Goal: Information Seeking & Learning: Learn about a topic

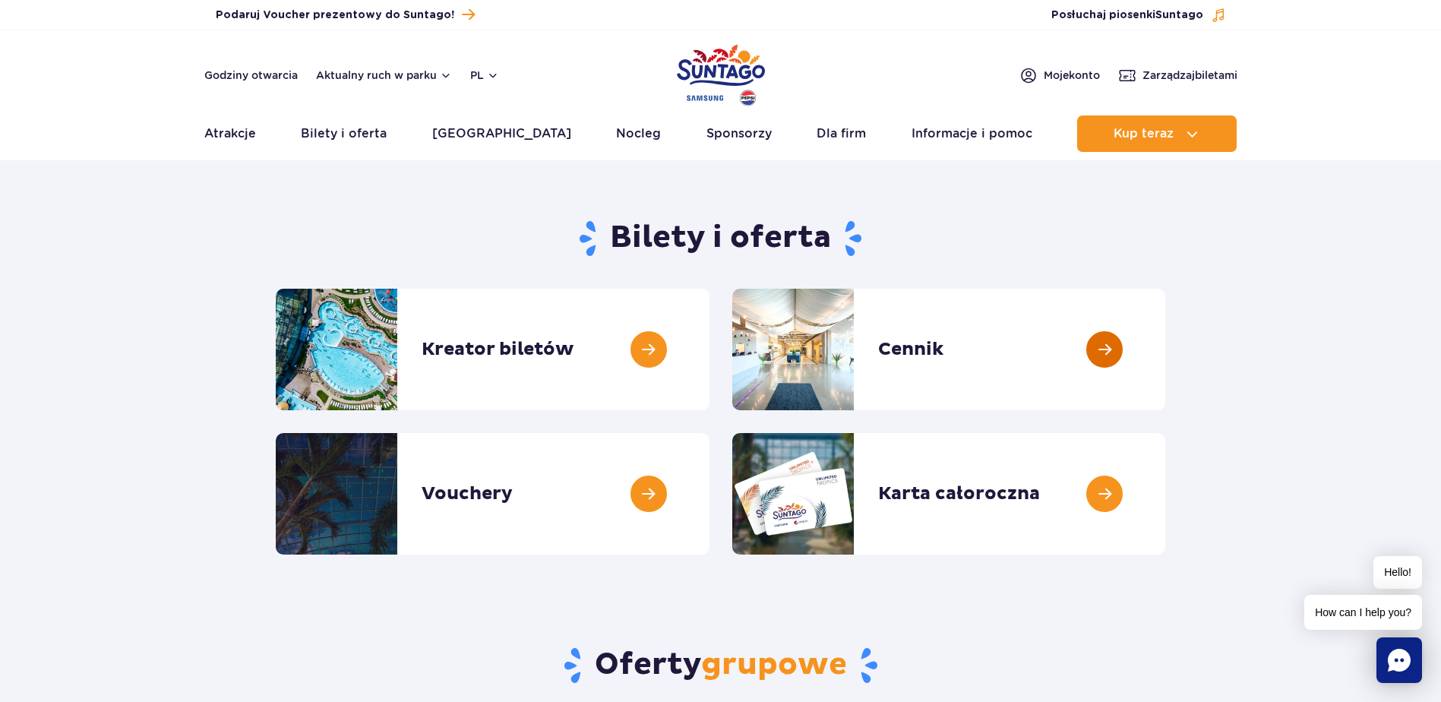
click at [1165, 374] on link at bounding box center [1165, 350] width 0 height 122
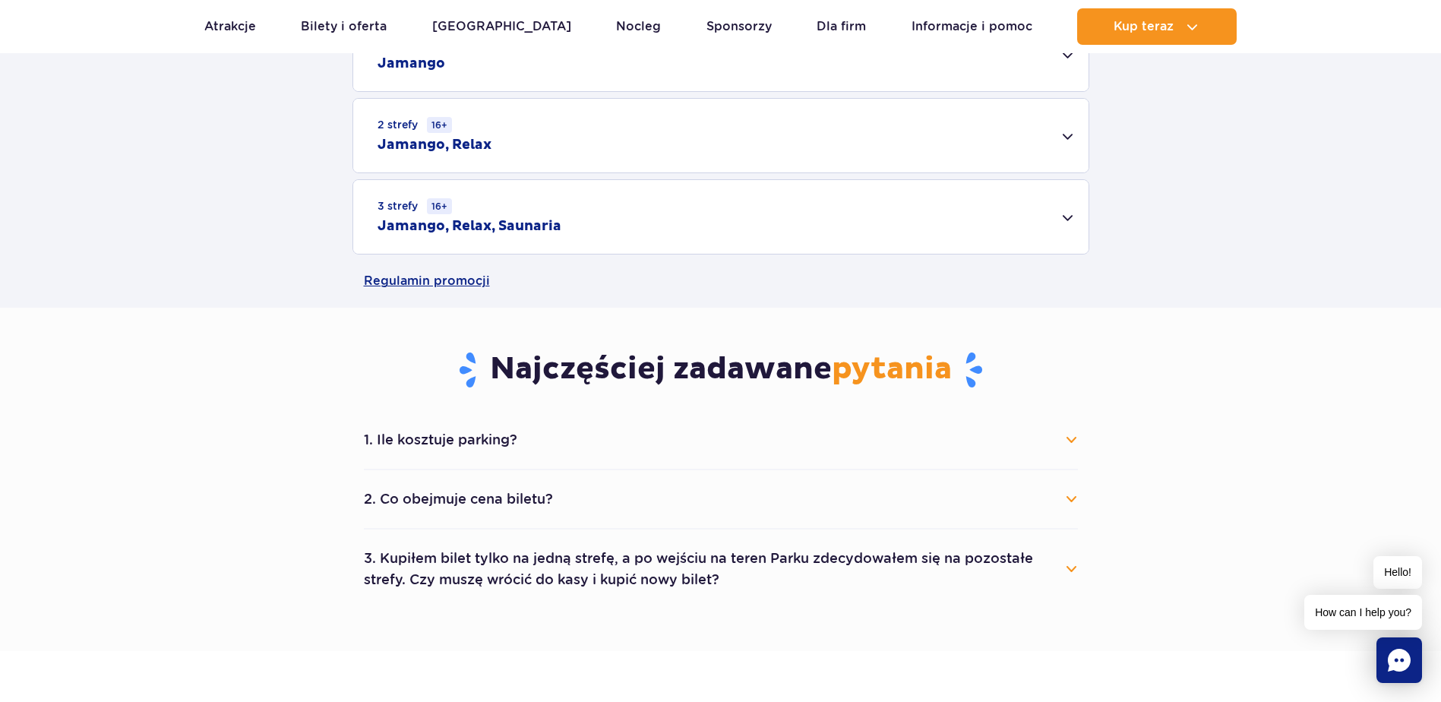
scroll to position [684, 0]
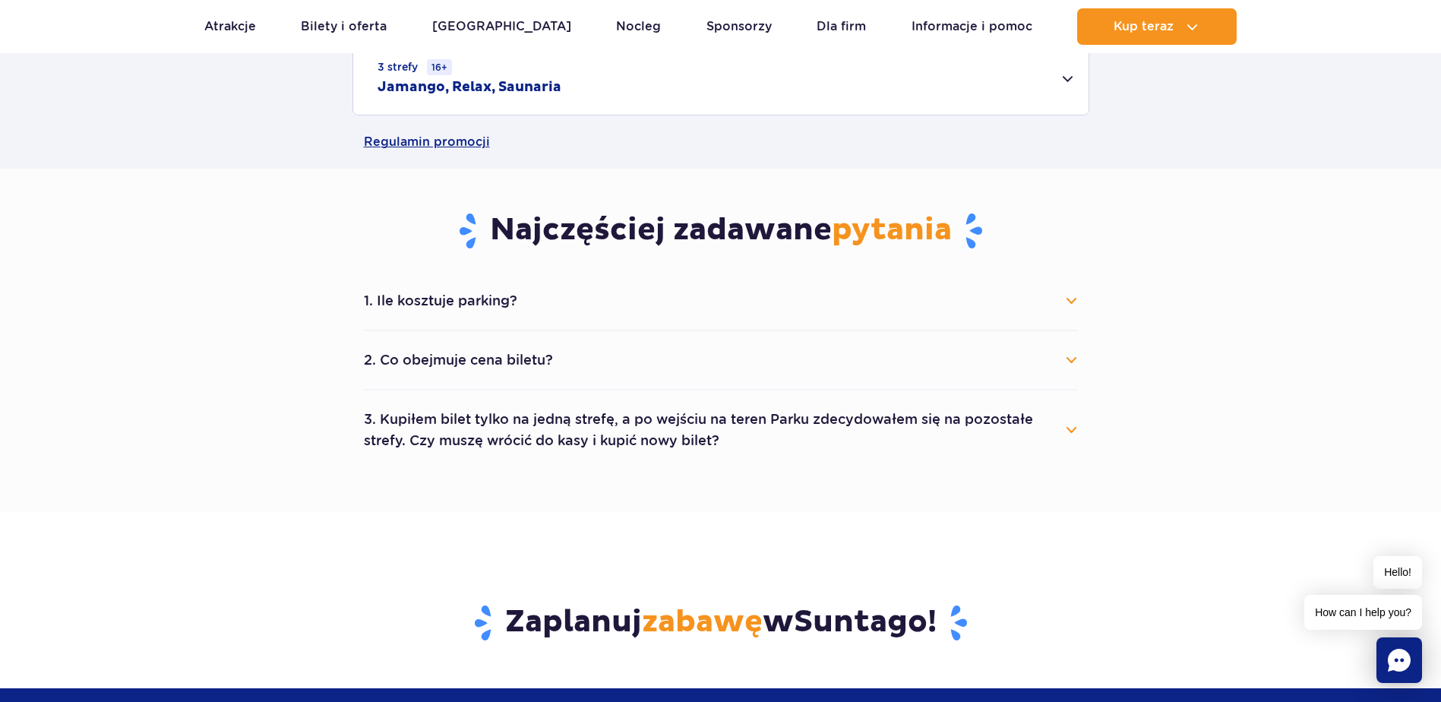
click at [640, 368] on button "2. Co obejmuje cena biletu?" at bounding box center [721, 359] width 714 height 33
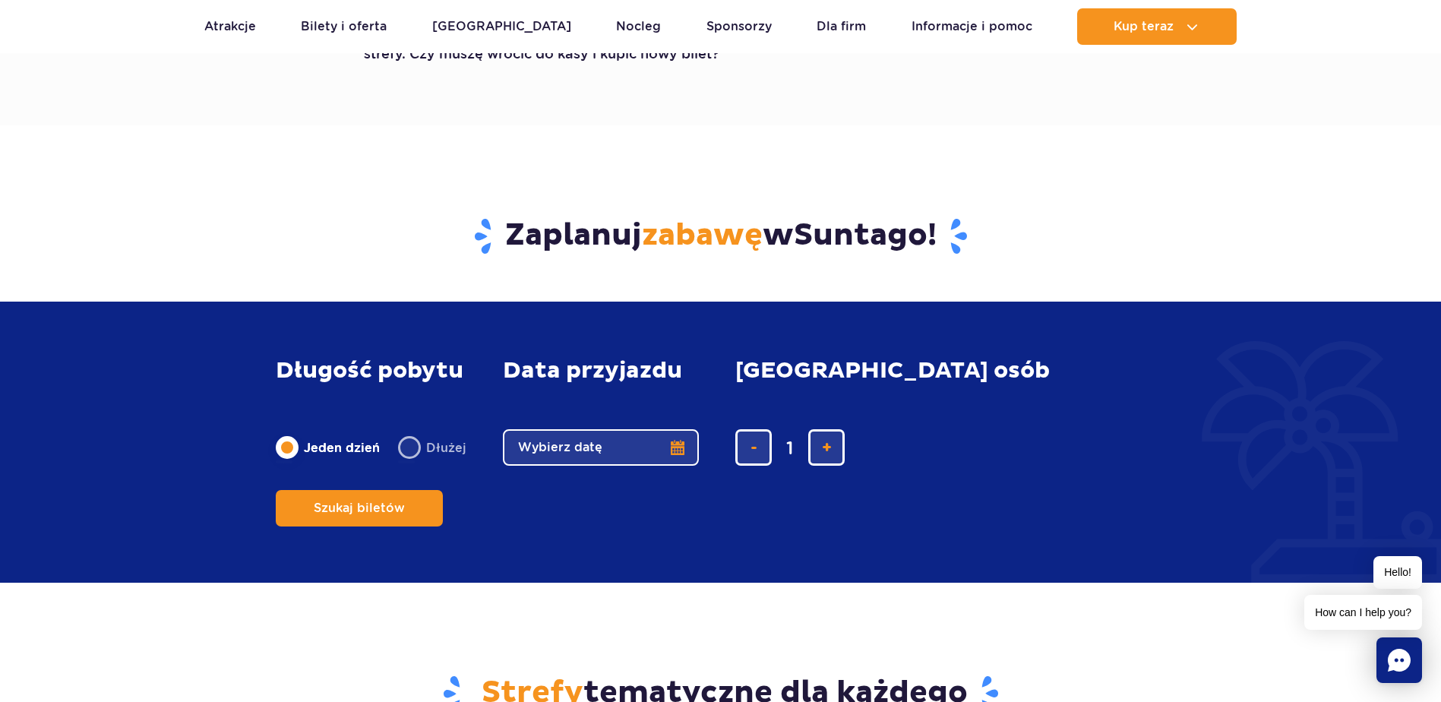
scroll to position [911, 0]
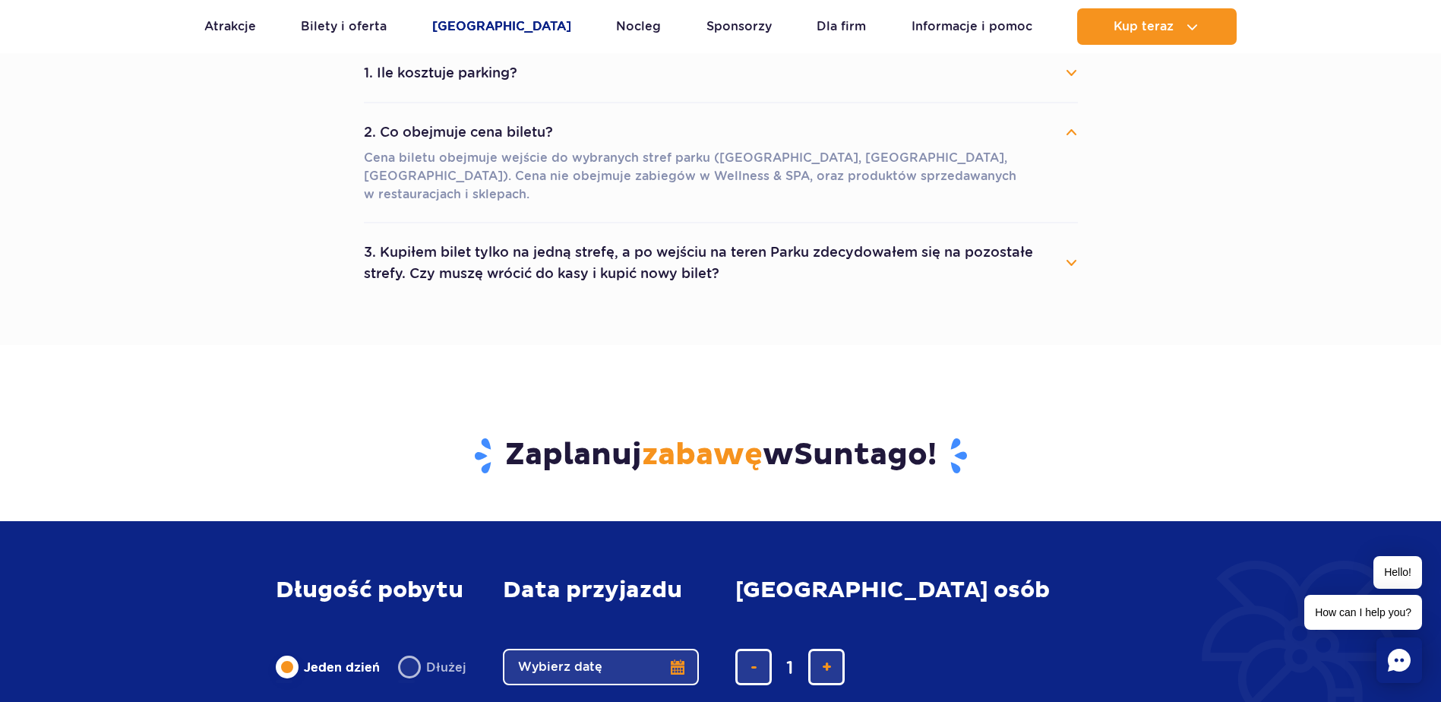
click at [506, 23] on link "[GEOGRAPHIC_DATA]" at bounding box center [501, 26] width 139 height 36
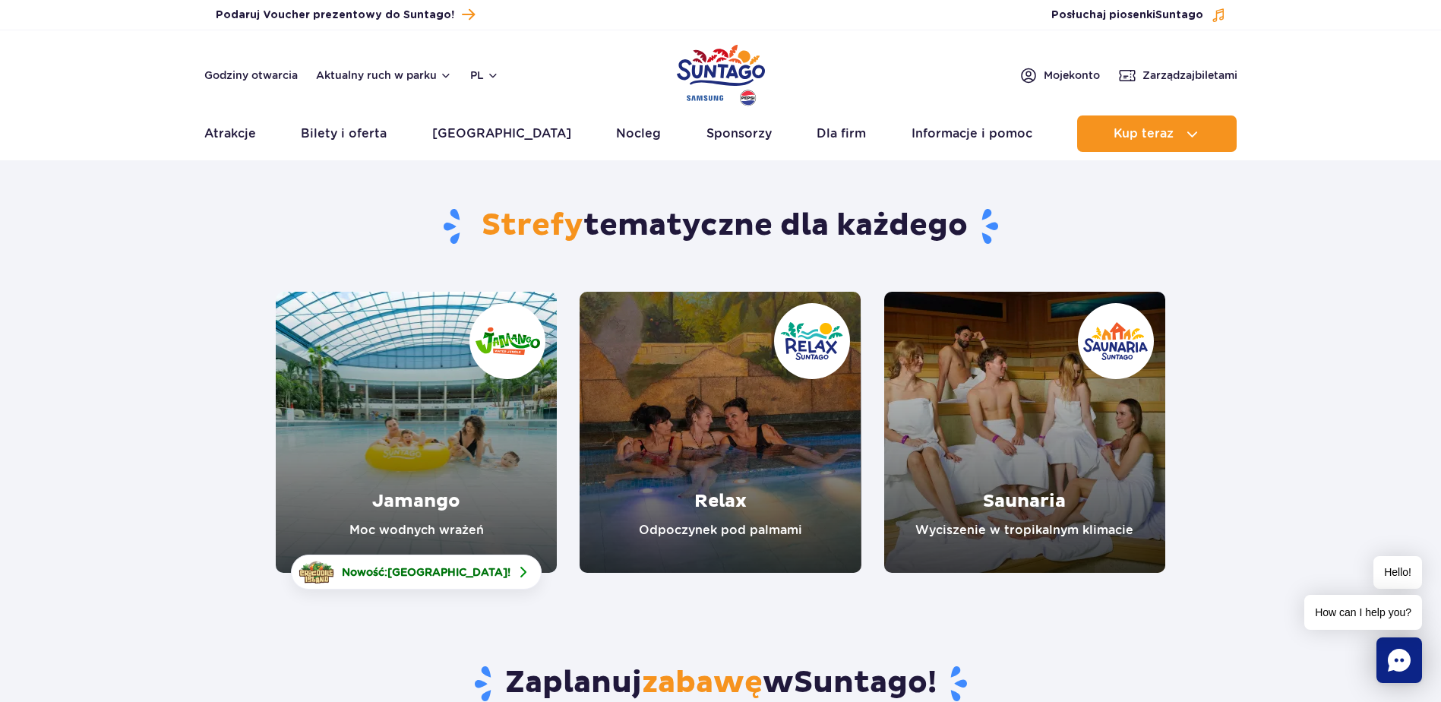
click at [624, 136] on ul "Aktualny ruch w parku Atrakcje Zjeżdżalnie Aster Rainbow Narval Więcej Baseny B…" at bounding box center [720, 133] width 1033 height 36
click at [621, 133] on link "Nocleg" at bounding box center [638, 133] width 45 height 36
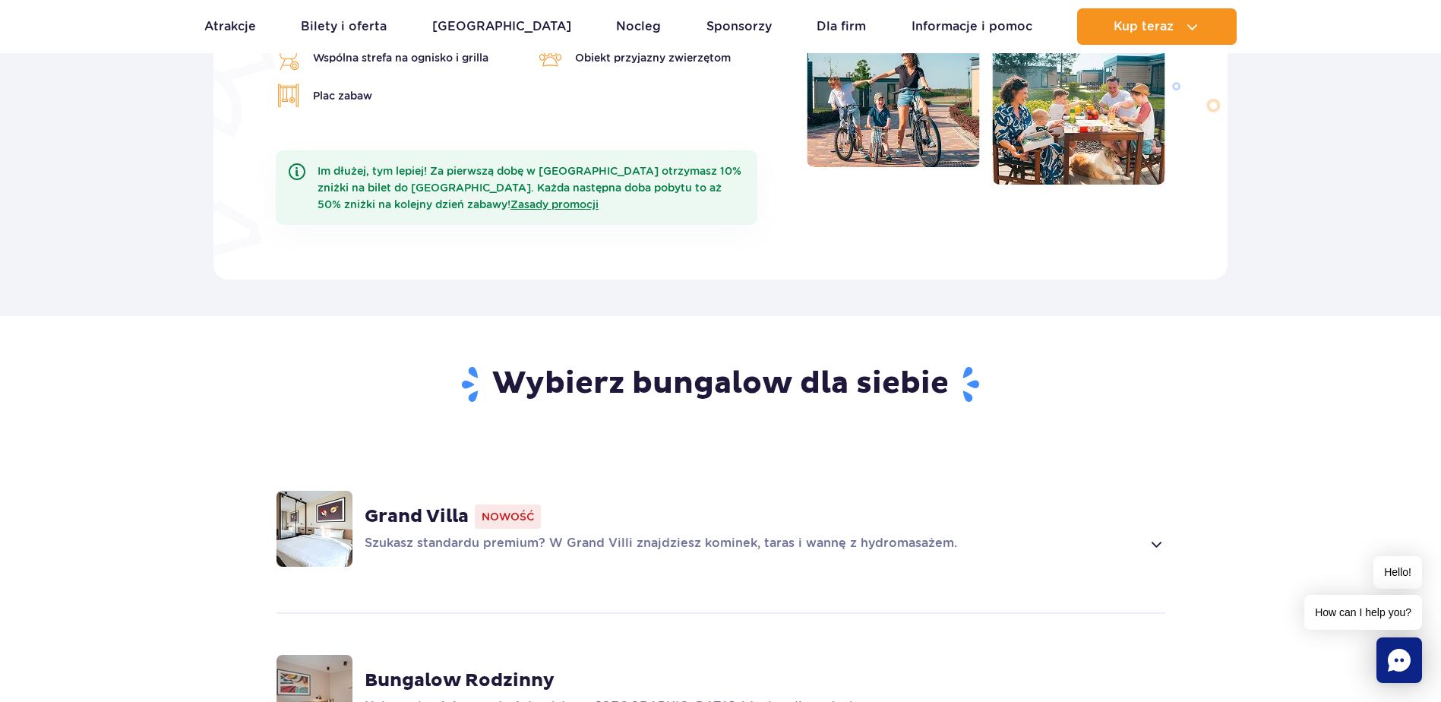
scroll to position [835, 0]
